Goal: Browse casually: Explore the website without a specific task or goal

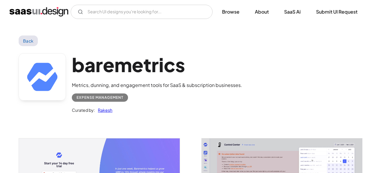
scroll to position [1057, 0]
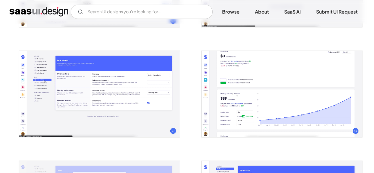
click at [67, 102] on img "open lightbox" at bounding box center [99, 94] width 160 height 86
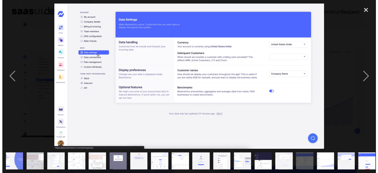
scroll to position [864, 0]
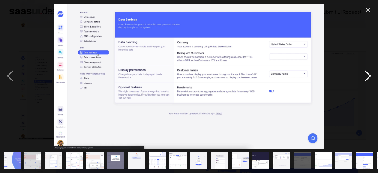
click at [372, 74] on div "next image" at bounding box center [368, 76] width 20 height 145
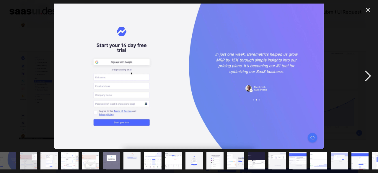
scroll to position [0, 0]
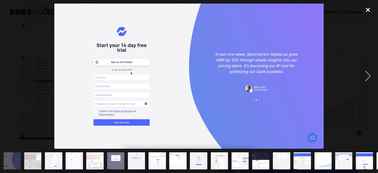
click at [369, 9] on div "close lightbox" at bounding box center [368, 10] width 20 height 13
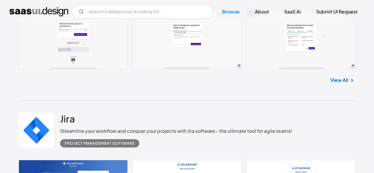
scroll to position [1665, 0]
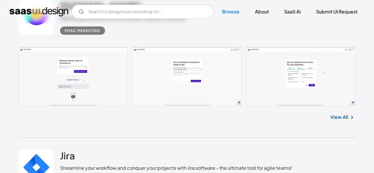
scroll to position [1771, 0]
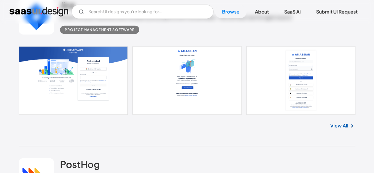
scroll to position [1878, 0]
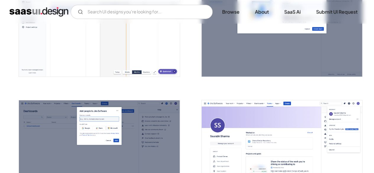
scroll to position [1276, 0]
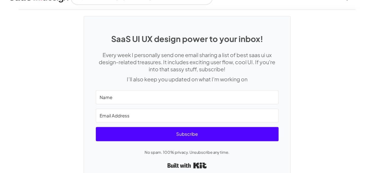
scroll to position [1557, 0]
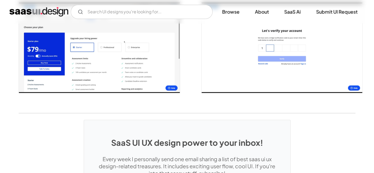
scroll to position [1161, 0]
